Goal: Information Seeking & Learning: Check status

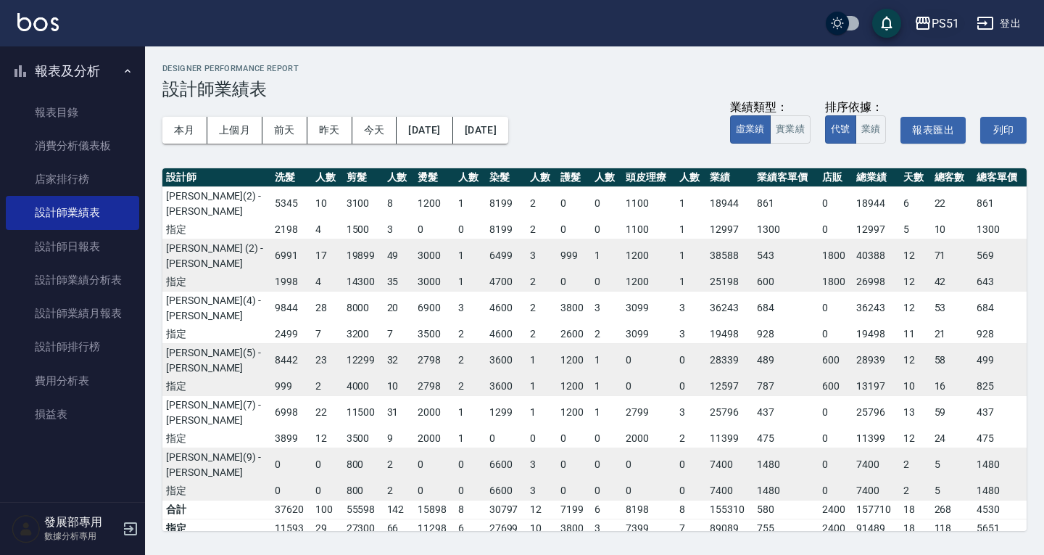
click at [927, 28] on icon "button" at bounding box center [922, 22] width 17 height 17
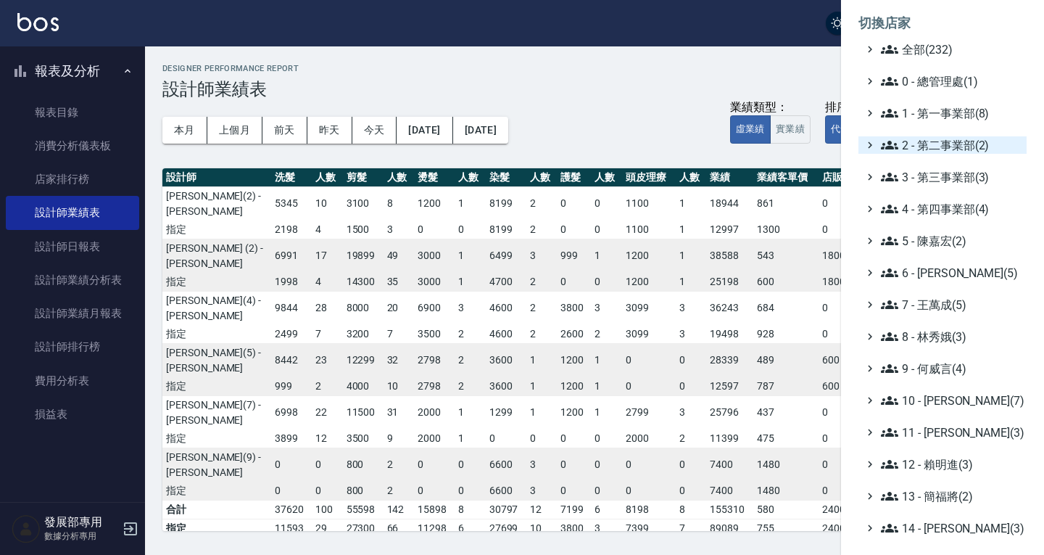
click at [929, 140] on span "2 - 第二事業部(2)" at bounding box center [951, 144] width 140 height 17
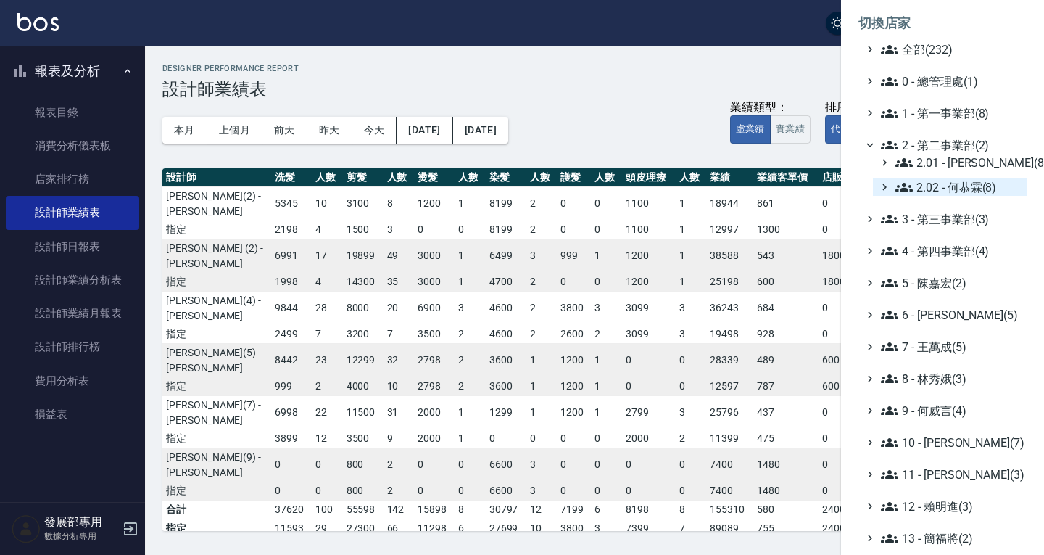
click at [942, 186] on span "2.02 - 何恭霖(8)" at bounding box center [957, 186] width 125 height 17
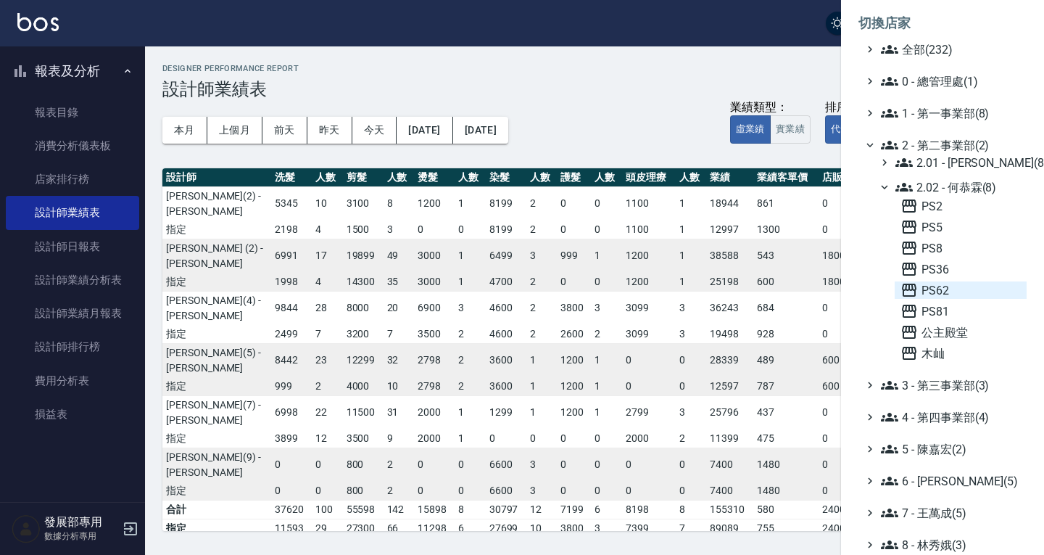
click at [956, 288] on span "PS62" at bounding box center [960, 289] width 120 height 17
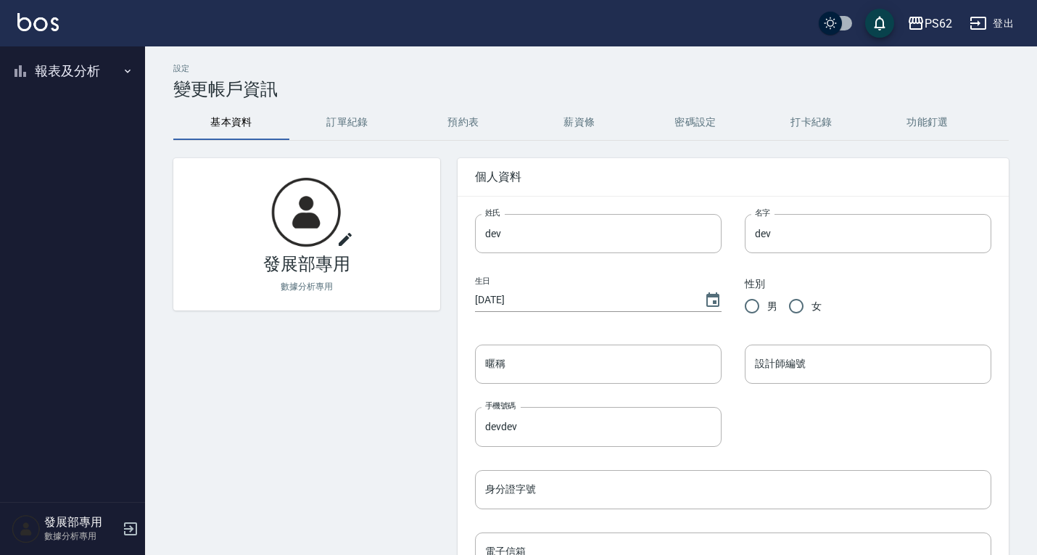
click at [44, 76] on button "報表及分析" at bounding box center [72, 71] width 133 height 38
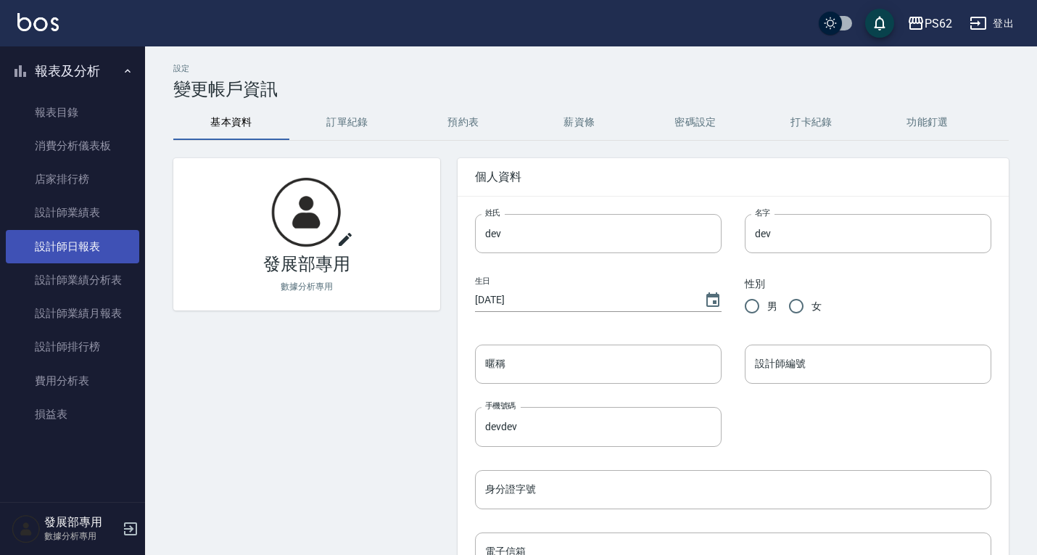
click at [80, 240] on link "設計師日報表" at bounding box center [72, 246] width 133 height 33
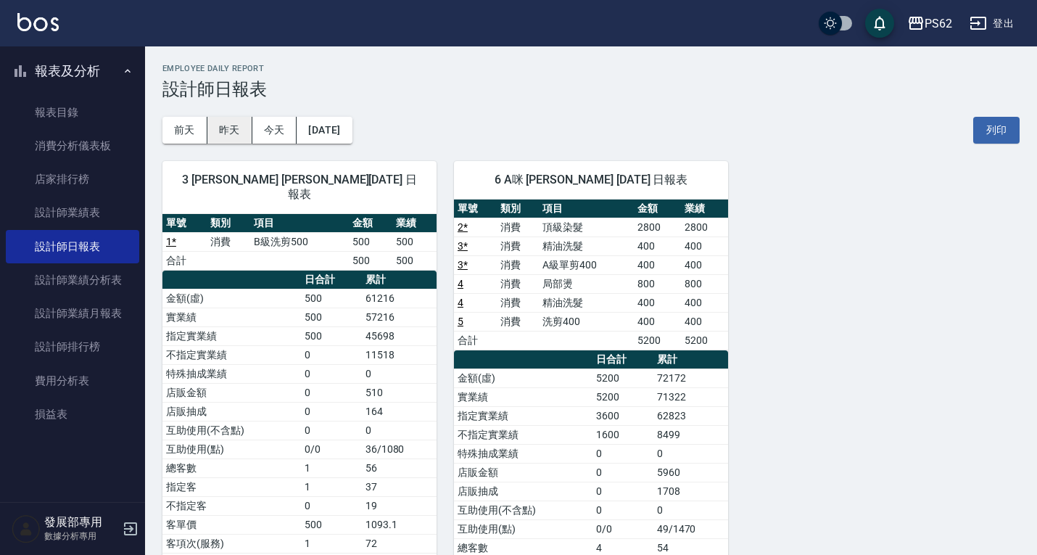
click at [230, 121] on button "昨天" at bounding box center [229, 130] width 45 height 27
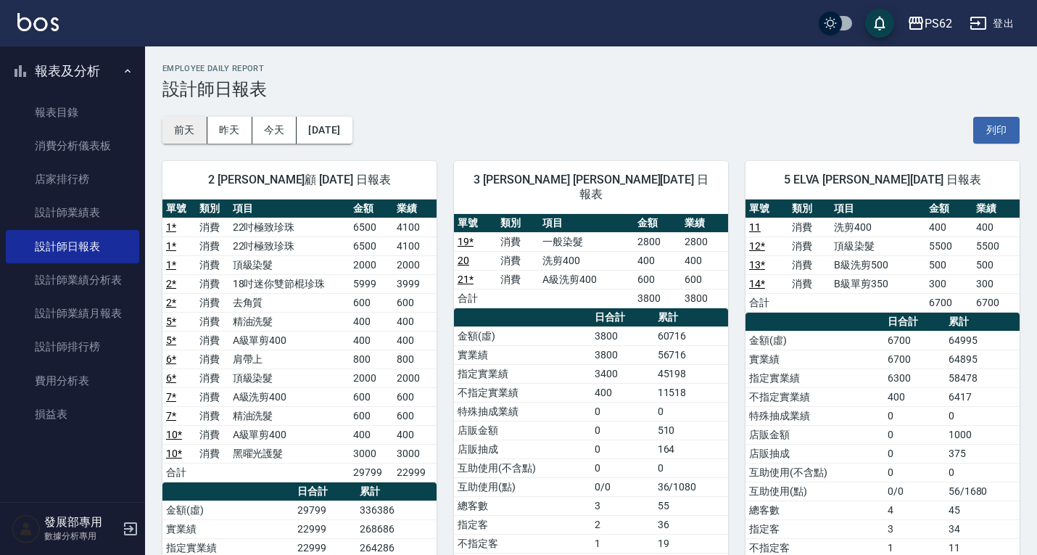
click at [176, 130] on button "前天" at bounding box center [184, 130] width 45 height 27
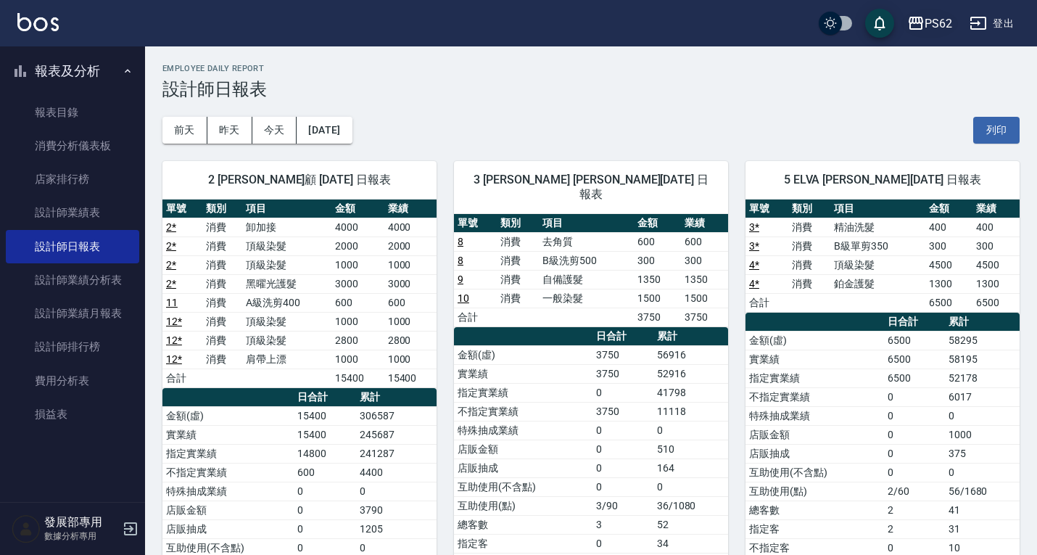
click at [945, 18] on div "PS62" at bounding box center [938, 23] width 28 height 18
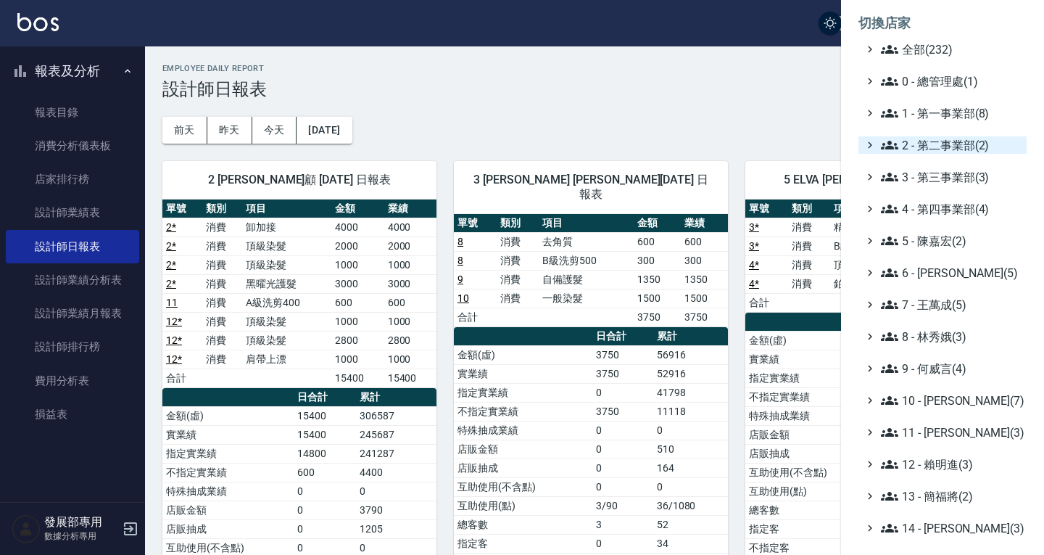
click at [950, 146] on span "2 - 第二事業部(2)" at bounding box center [951, 144] width 140 height 17
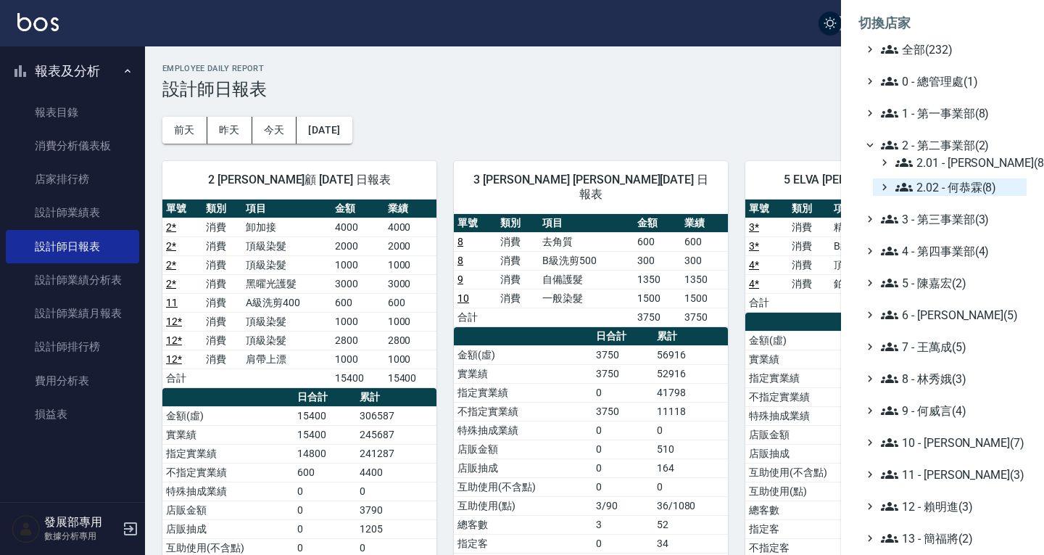
click at [951, 181] on span "2.02 - 何恭霖(8)" at bounding box center [957, 186] width 125 height 17
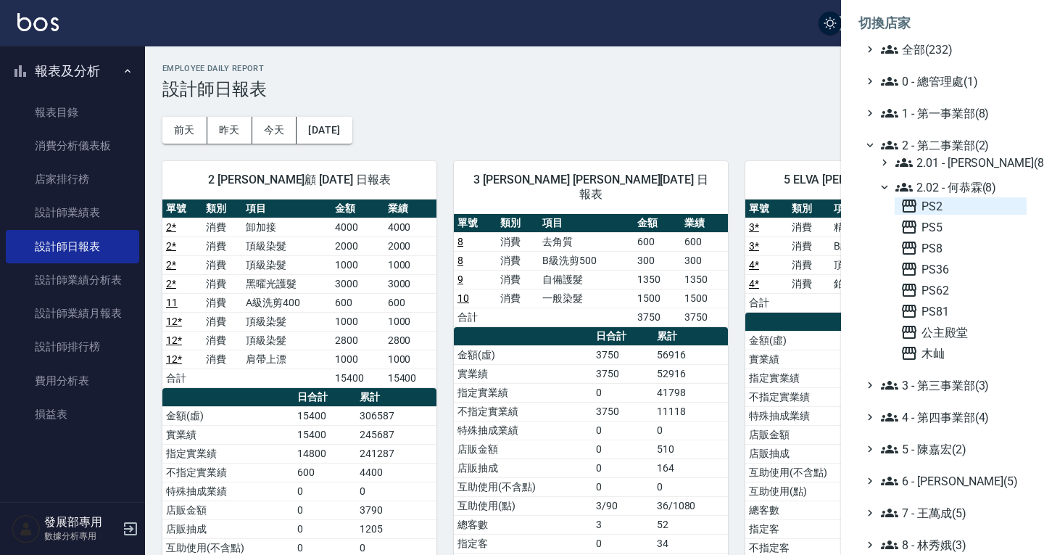
click at [946, 206] on span "PS2" at bounding box center [960, 205] width 120 height 17
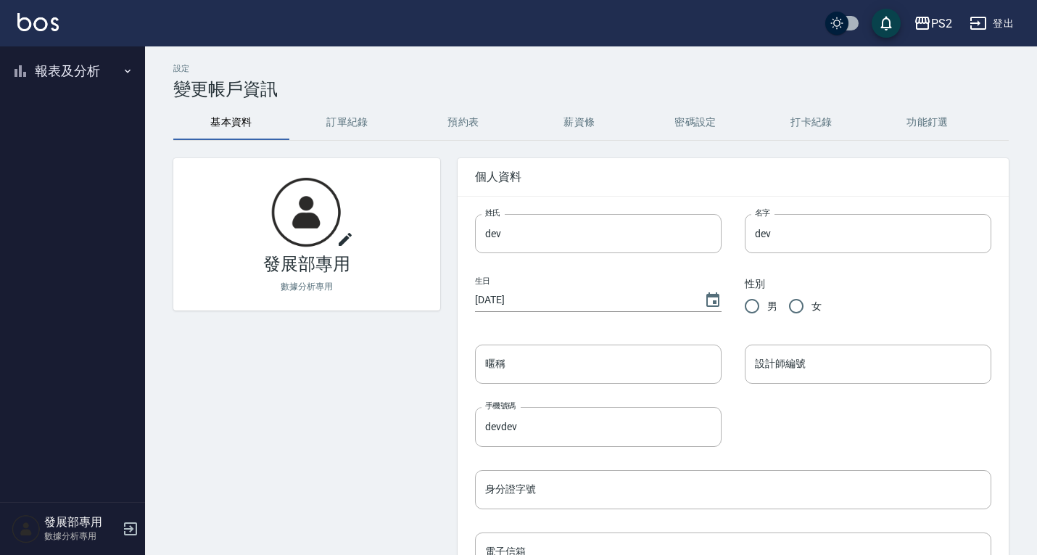
click at [103, 71] on button "報表及分析" at bounding box center [72, 71] width 133 height 38
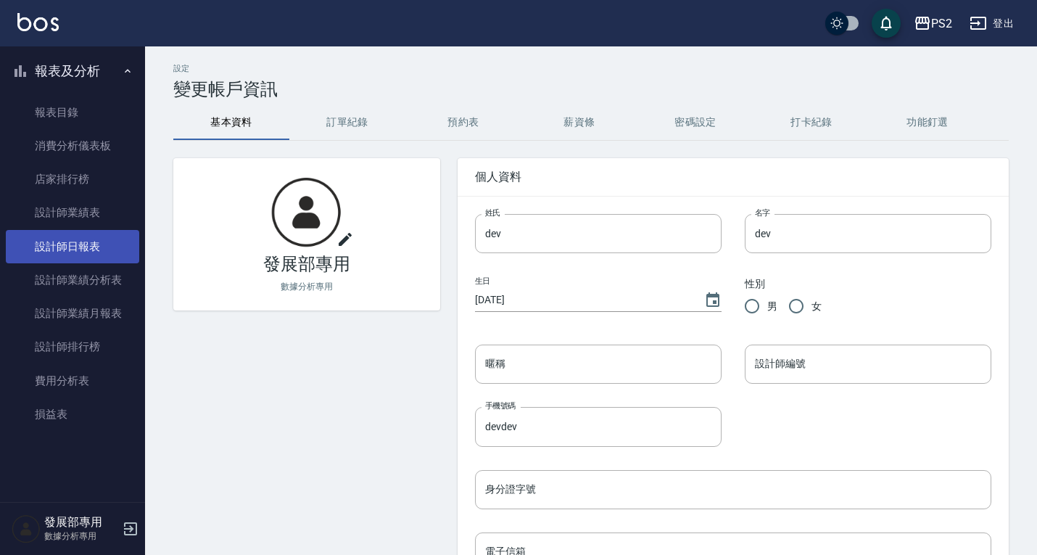
click at [105, 248] on link "設計師日報表" at bounding box center [72, 246] width 133 height 33
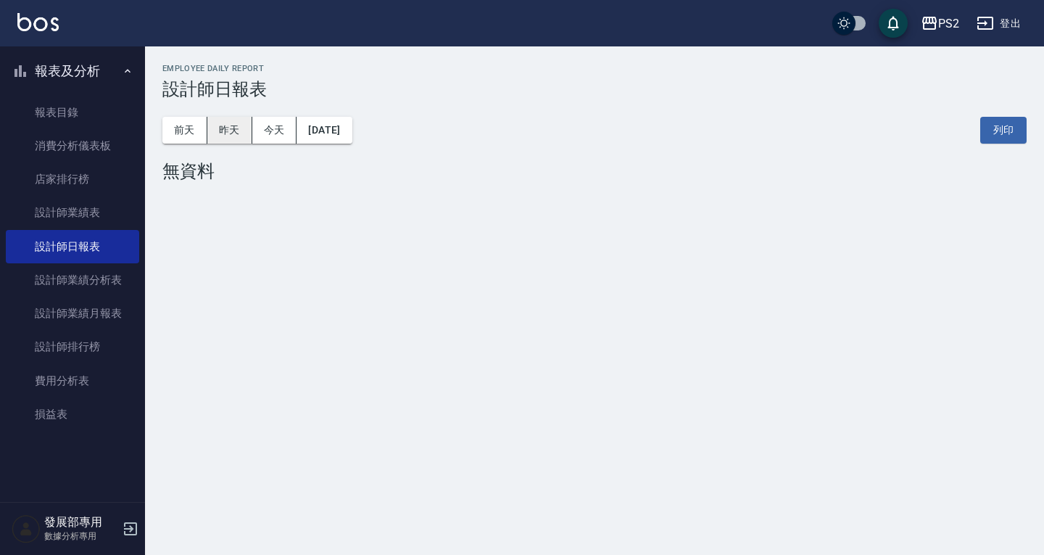
click at [220, 140] on button "昨天" at bounding box center [229, 130] width 45 height 27
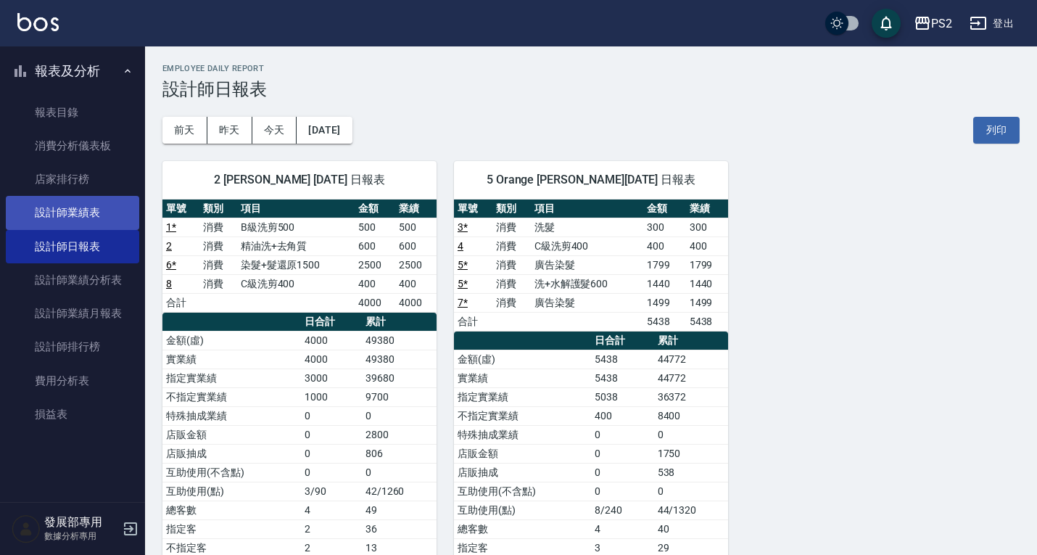
click at [74, 205] on link "設計師業績表" at bounding box center [72, 212] width 133 height 33
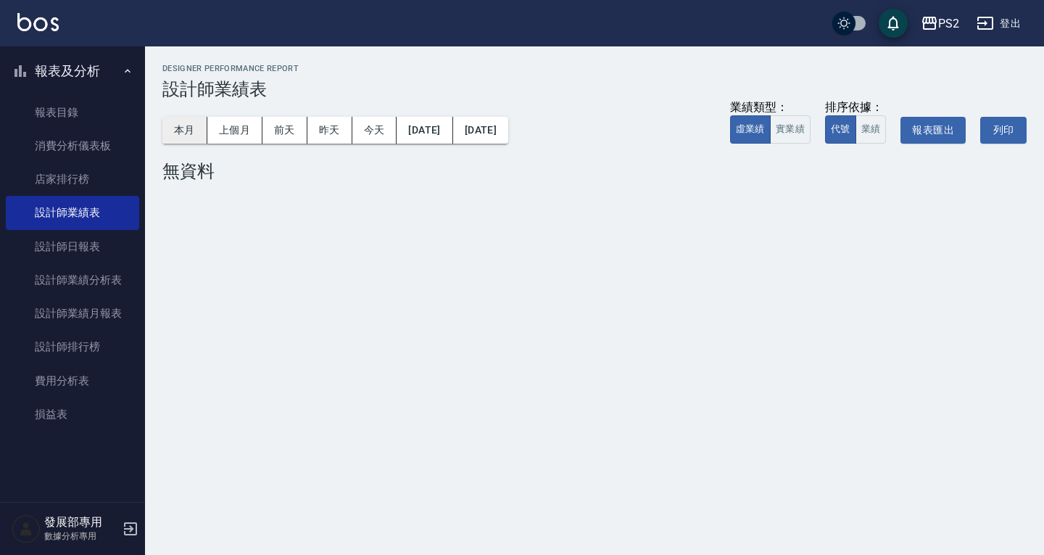
click at [181, 131] on button "本月" at bounding box center [184, 130] width 45 height 27
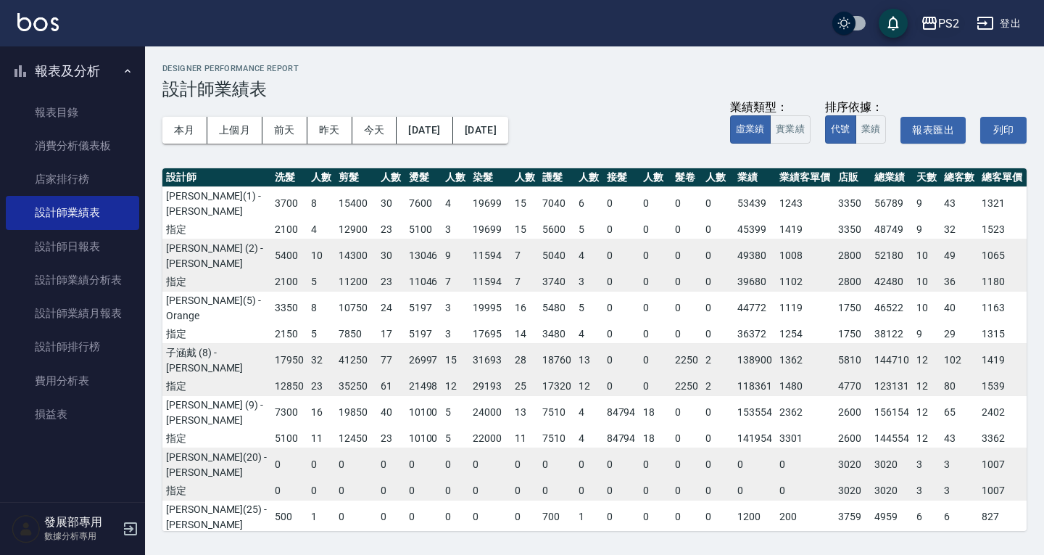
click at [936, 17] on icon "button" at bounding box center [929, 22] width 17 height 17
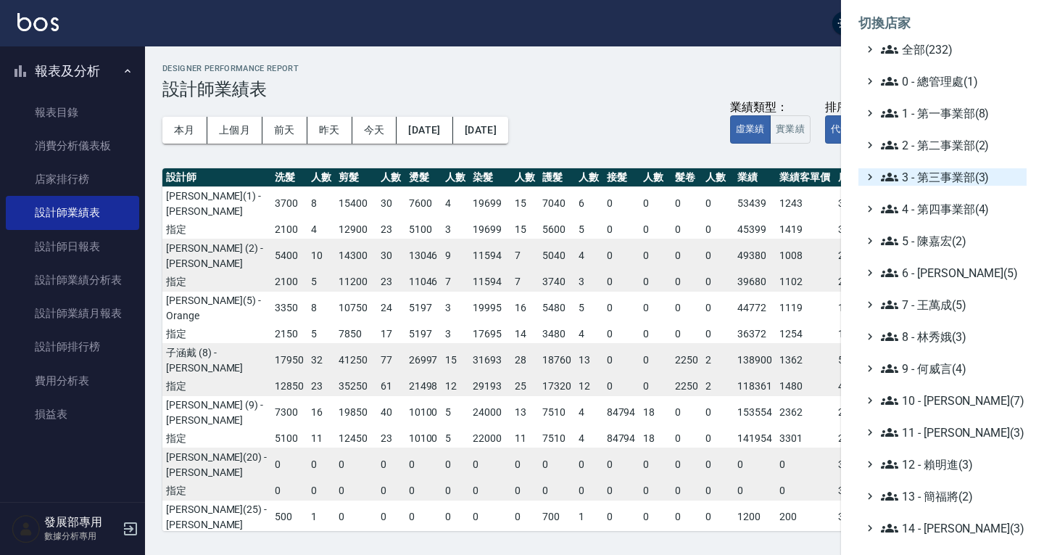
click at [947, 169] on span "3 - 第三事業部(3)" at bounding box center [951, 176] width 140 height 17
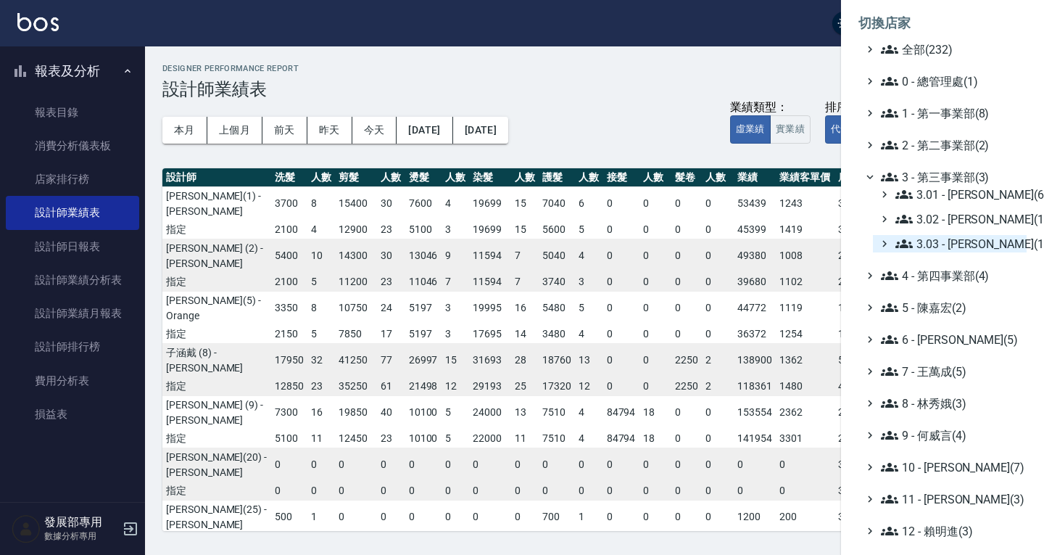
click at [963, 240] on span "3.03 - 張湘妮(1)" at bounding box center [957, 243] width 125 height 17
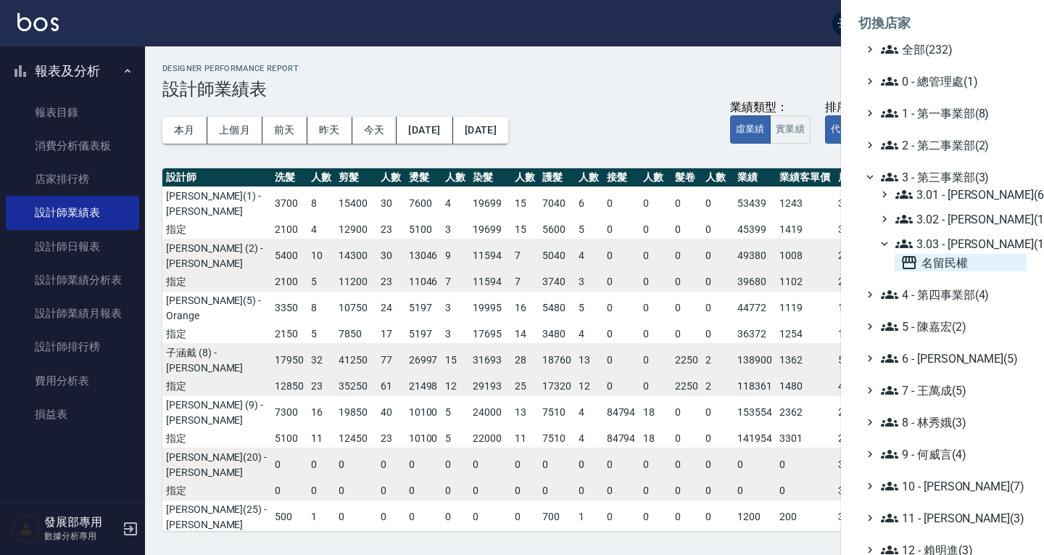
click at [943, 261] on span "名留民權" at bounding box center [960, 262] width 120 height 17
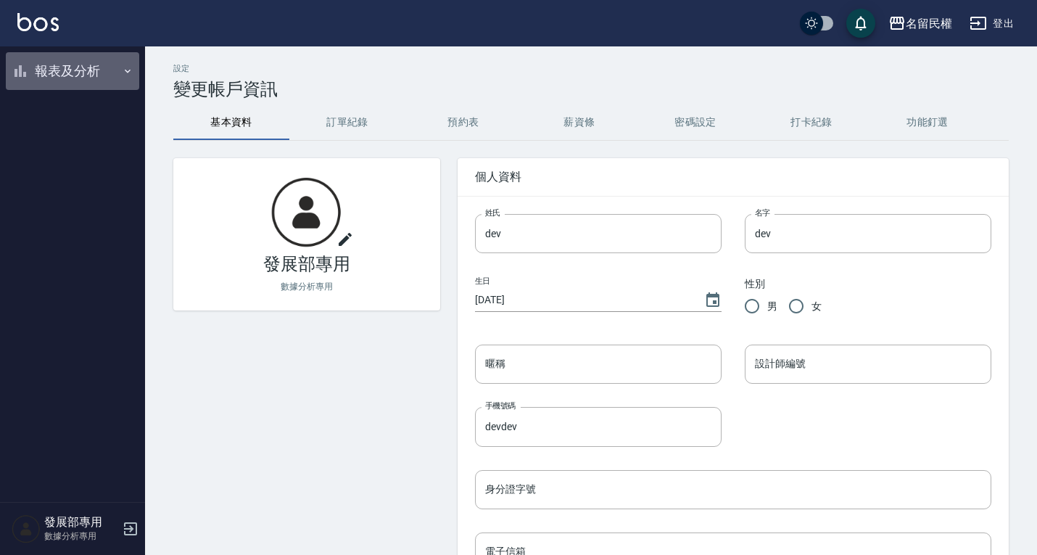
click at [59, 70] on button "報表及分析" at bounding box center [72, 71] width 133 height 38
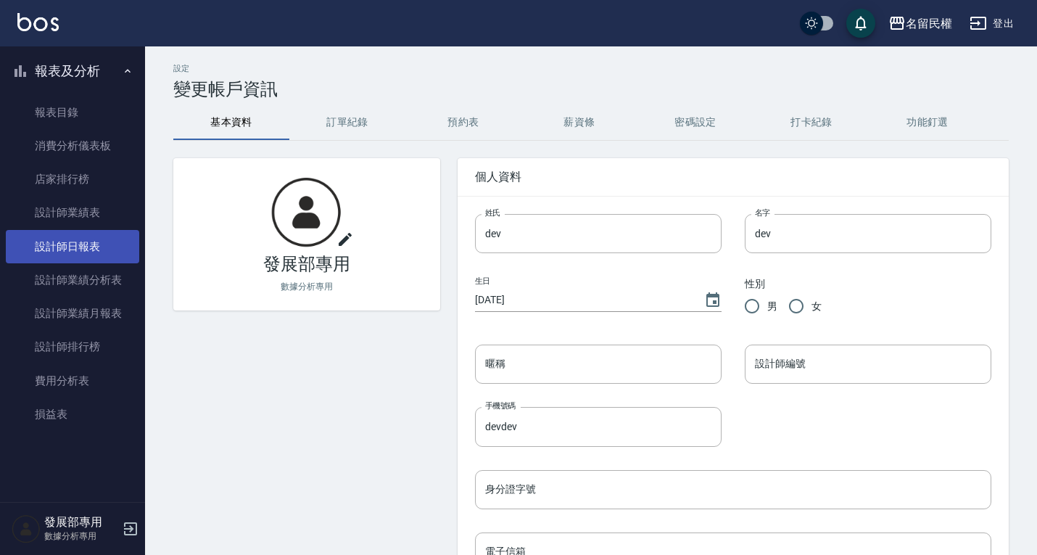
click at [101, 250] on link "設計師日報表" at bounding box center [72, 246] width 133 height 33
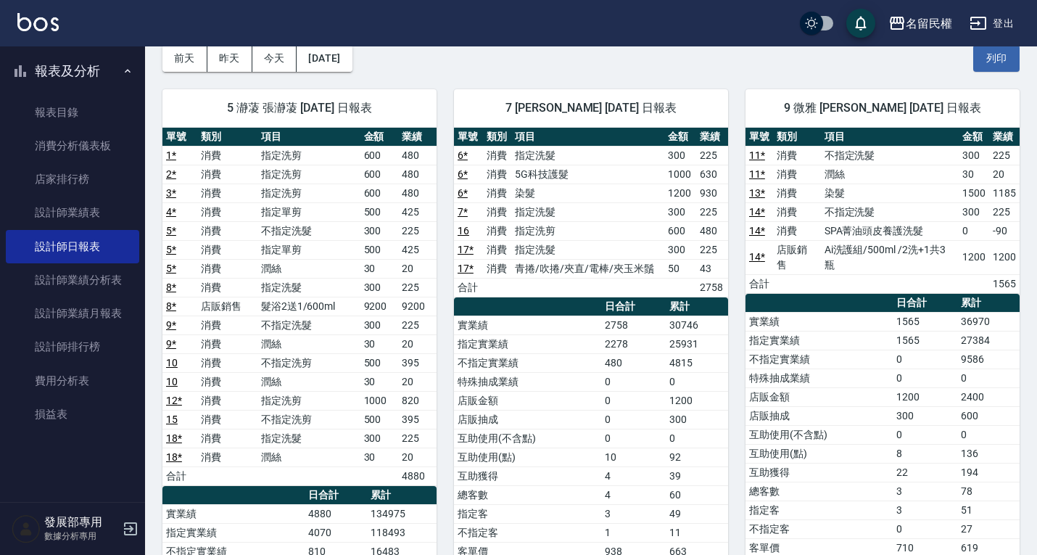
scroll to position [72, 0]
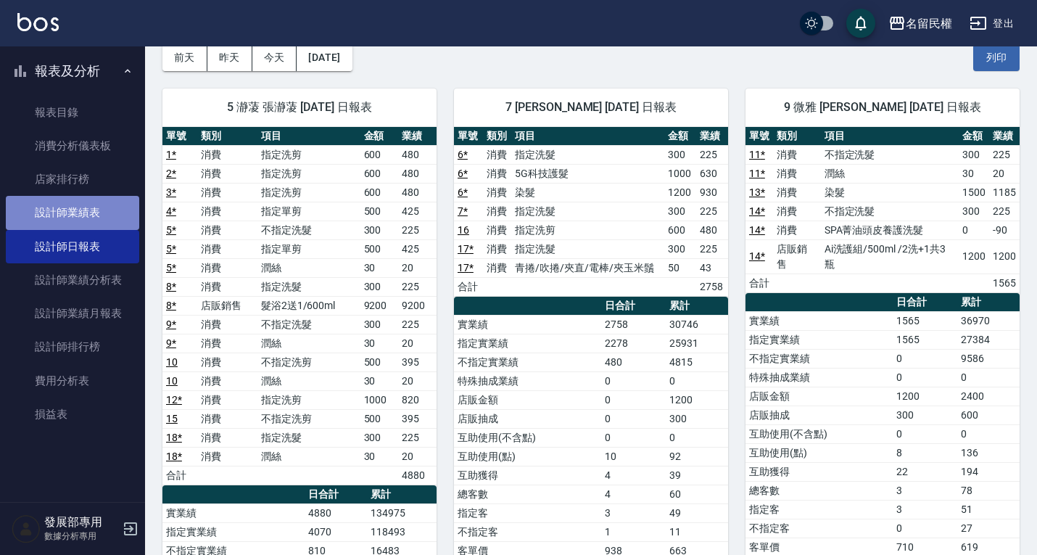
click at [74, 212] on link "設計師業績表" at bounding box center [72, 212] width 133 height 33
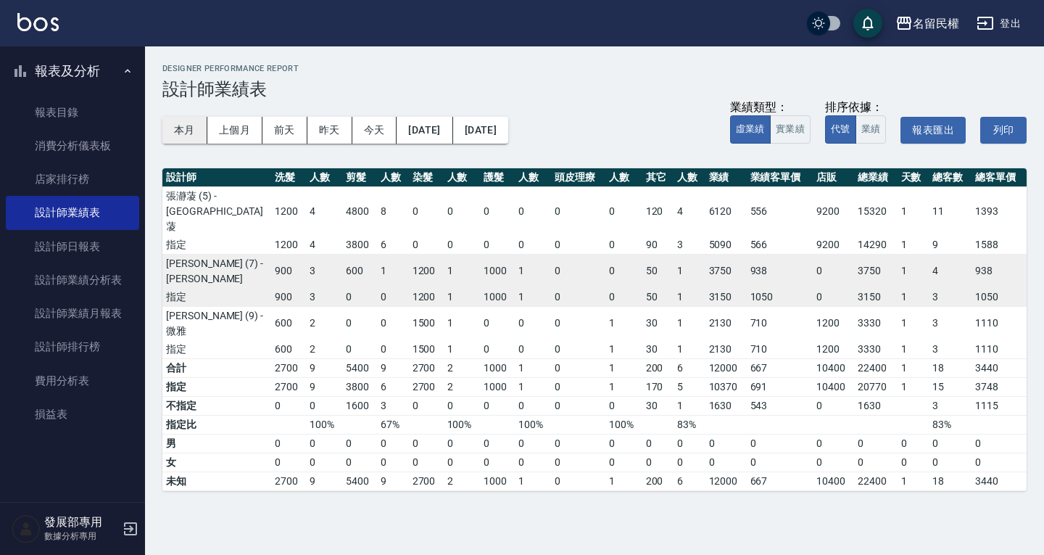
click at [181, 125] on button "本月" at bounding box center [184, 130] width 45 height 27
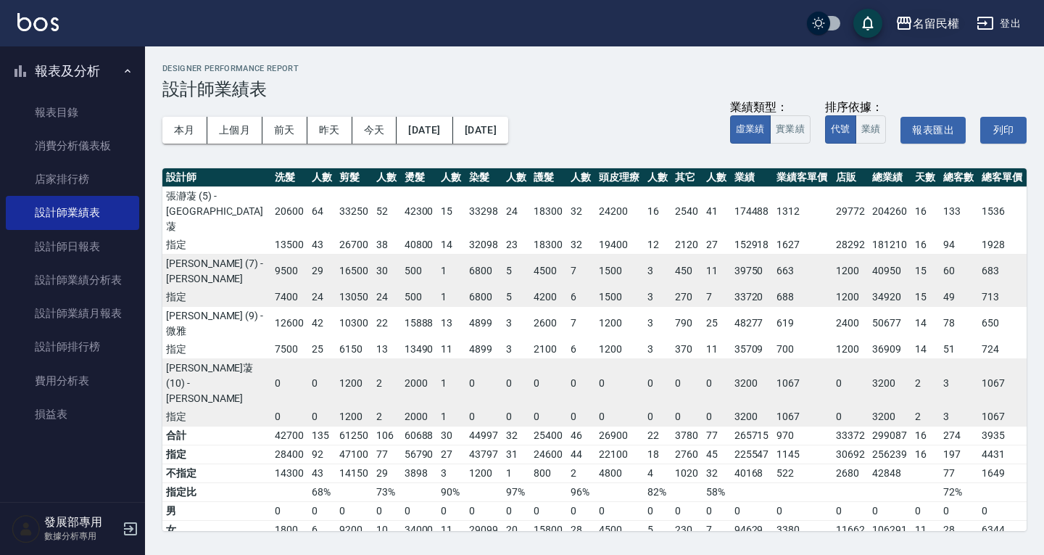
click at [927, 20] on div "名留民權" at bounding box center [936, 23] width 46 height 18
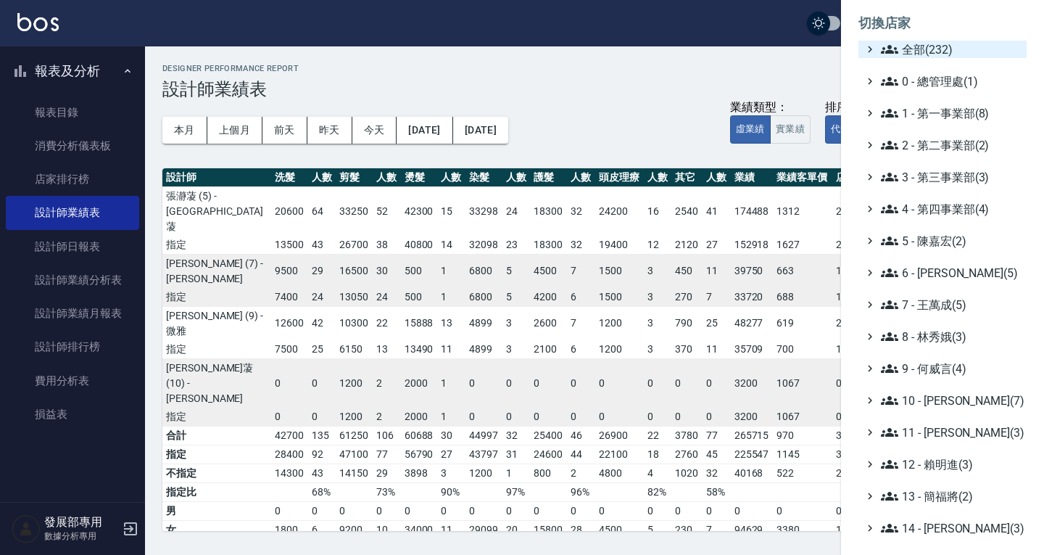
click at [928, 57] on span "全部(232)" at bounding box center [951, 49] width 140 height 17
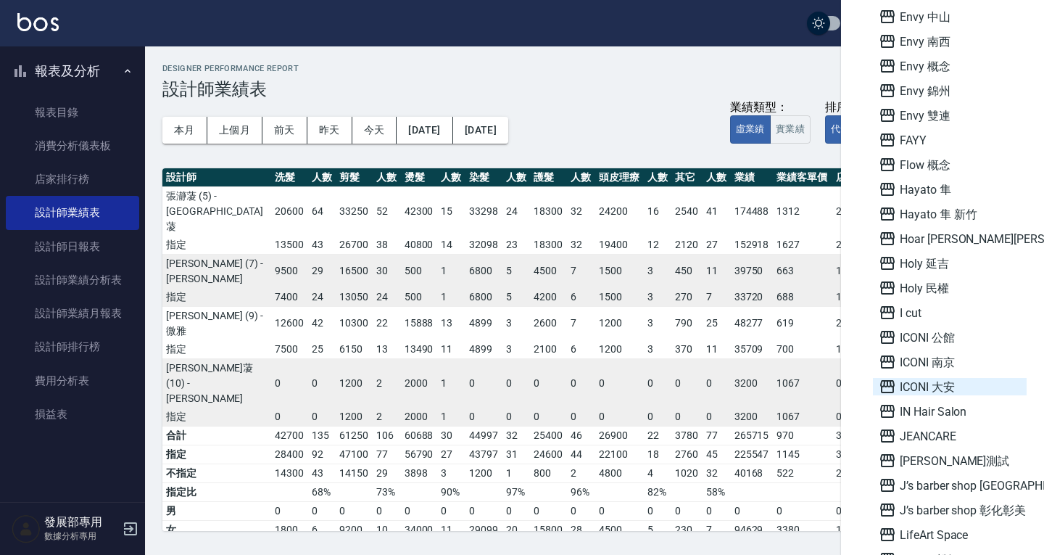
scroll to position [1160, 0]
click at [950, 386] on span "ICONI 大安" at bounding box center [950, 385] width 142 height 17
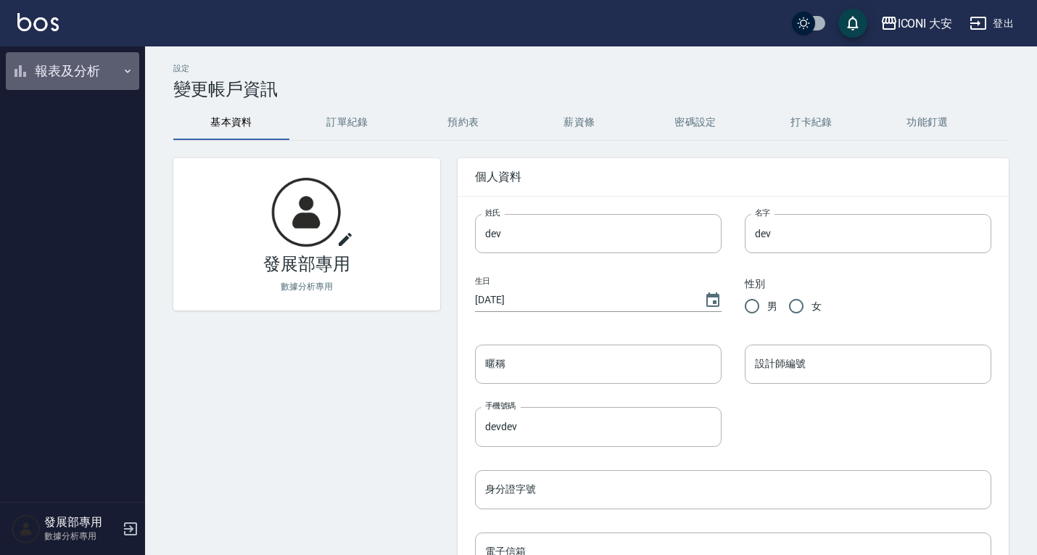
click at [91, 72] on button "報表及分析" at bounding box center [72, 71] width 133 height 38
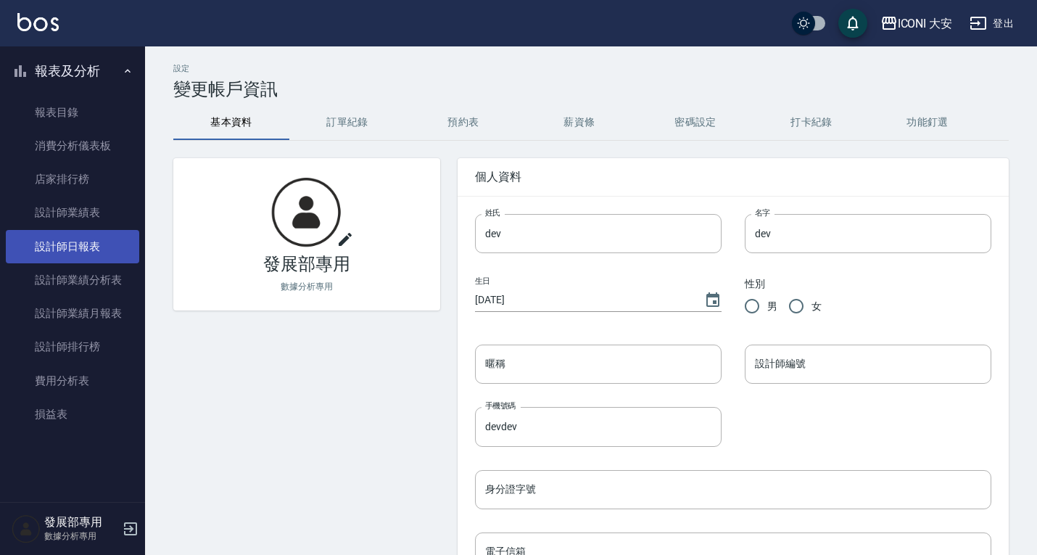
click at [76, 244] on link "設計師日報表" at bounding box center [72, 246] width 133 height 33
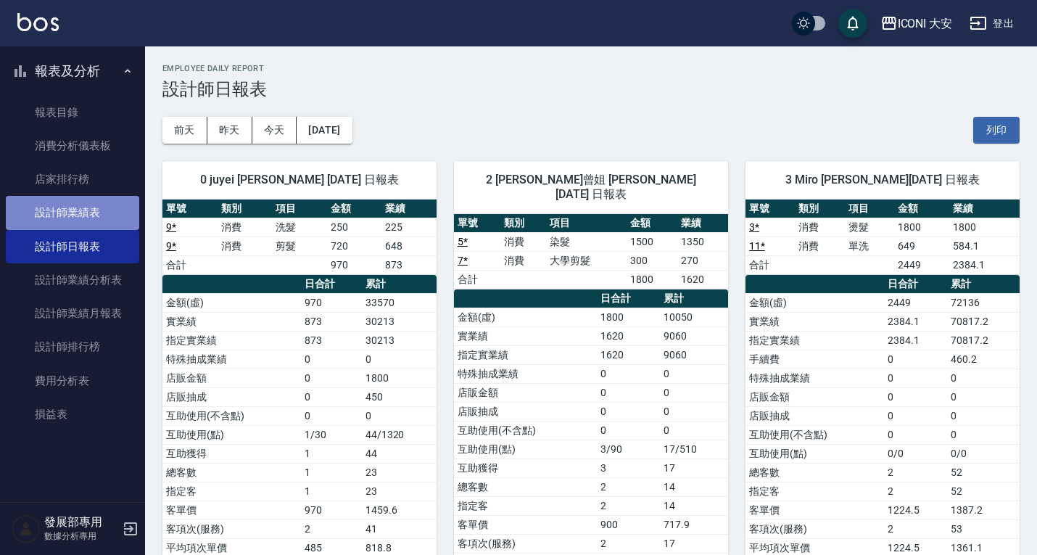
click at [82, 223] on link "設計師業績表" at bounding box center [72, 212] width 133 height 33
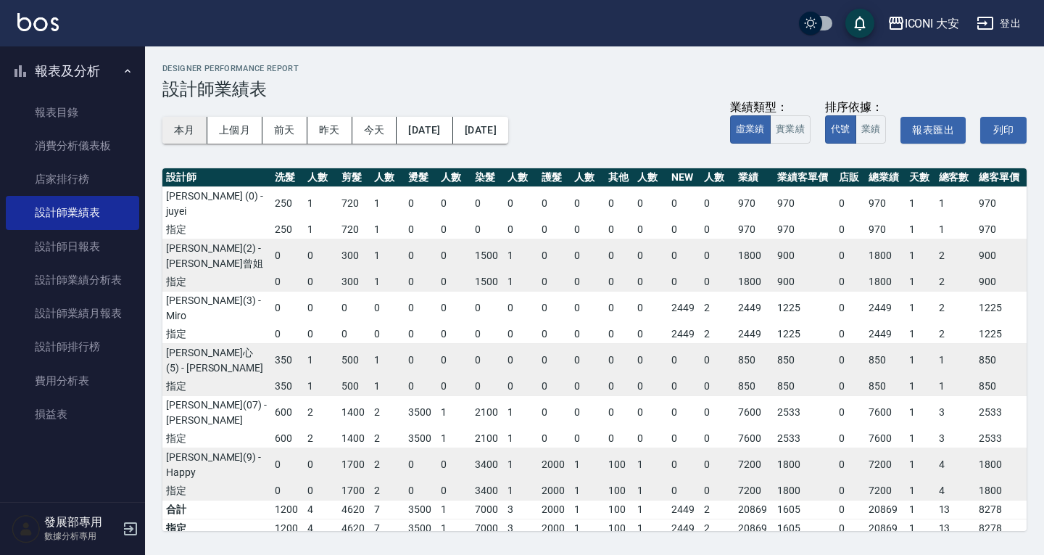
click at [194, 135] on button "本月" at bounding box center [184, 130] width 45 height 27
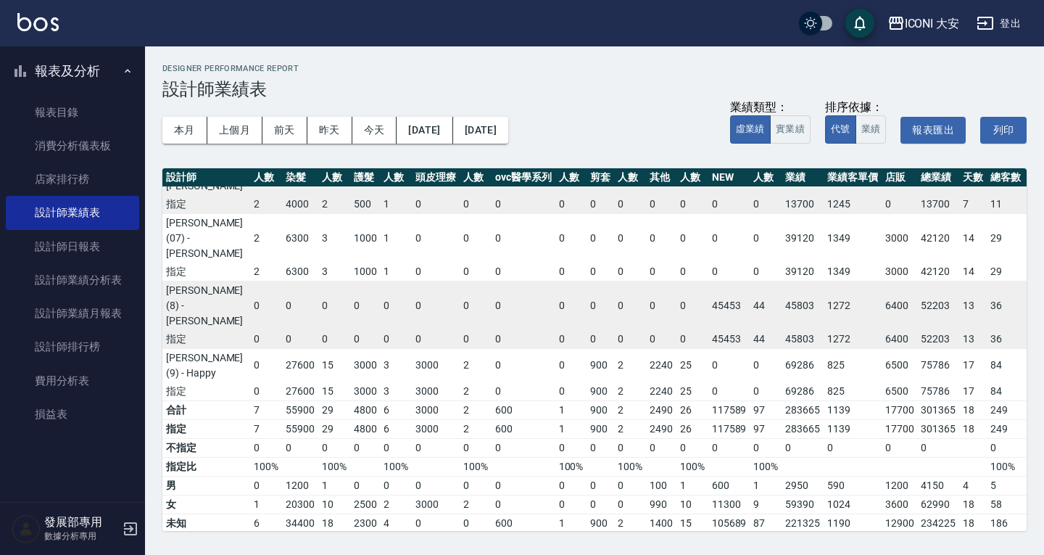
scroll to position [230, 168]
